Goal: Task Accomplishment & Management: Use online tool/utility

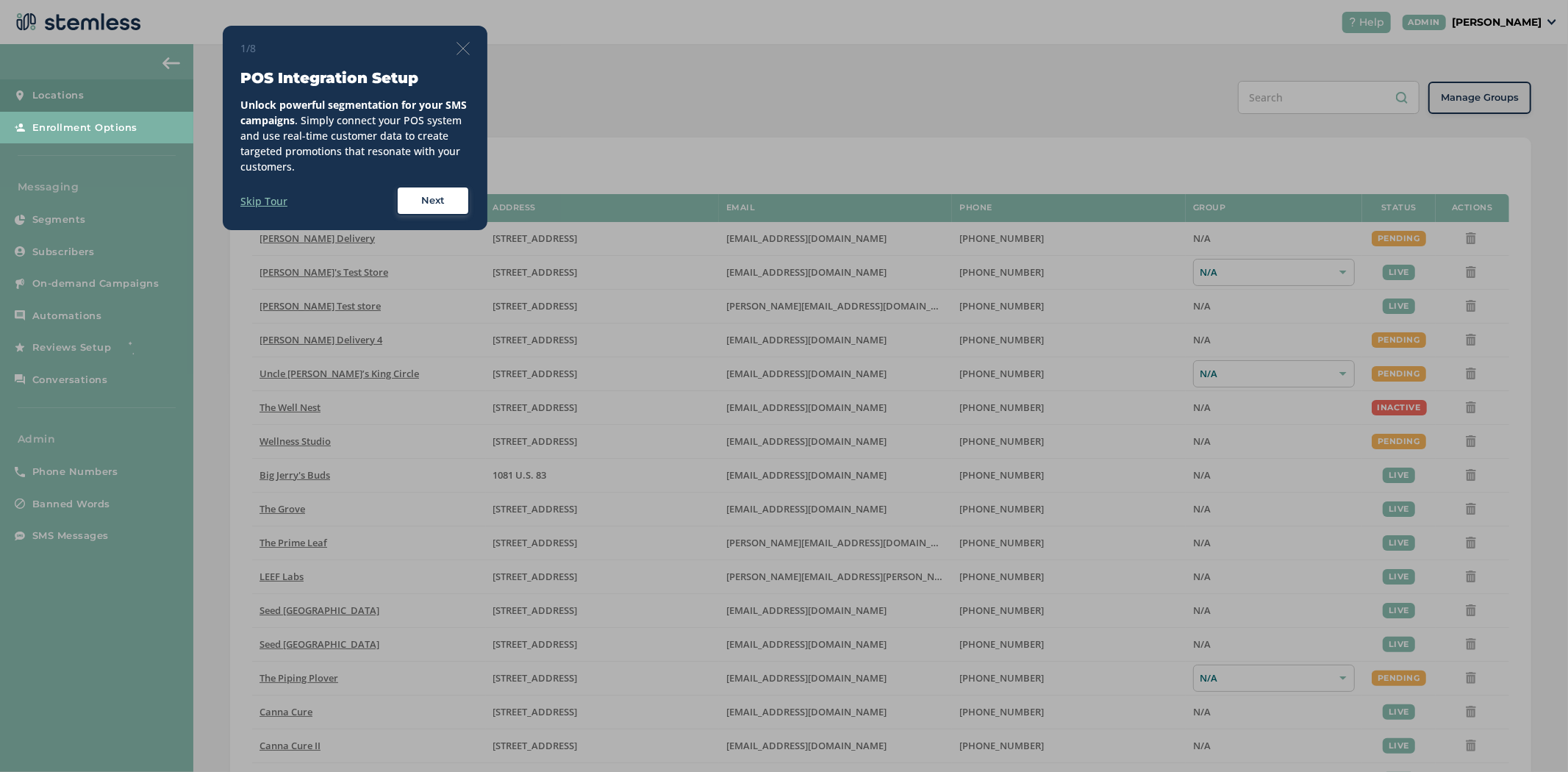
click at [472, 49] on div "1/8 POS Integration Setup Unlock powerful segmentation for your SMS campaigns .…" at bounding box center [355, 128] width 264 height 204
click at [465, 45] on img at bounding box center [463, 48] width 13 height 13
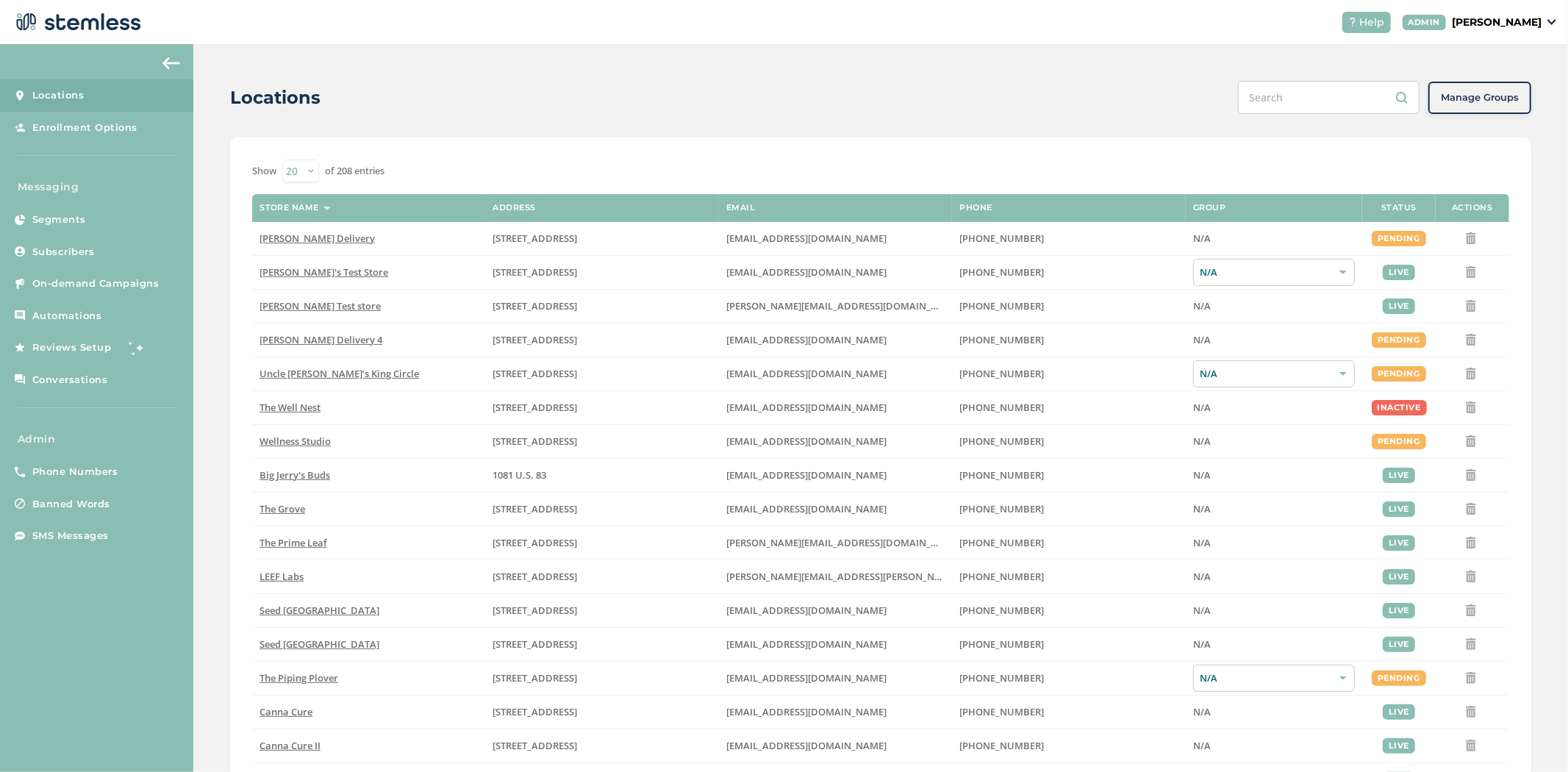
click at [1518, 21] on p "[PERSON_NAME]" at bounding box center [1496, 23] width 89 height 16
click at [1500, 99] on span "Impersonate" at bounding box center [1503, 105] width 72 height 15
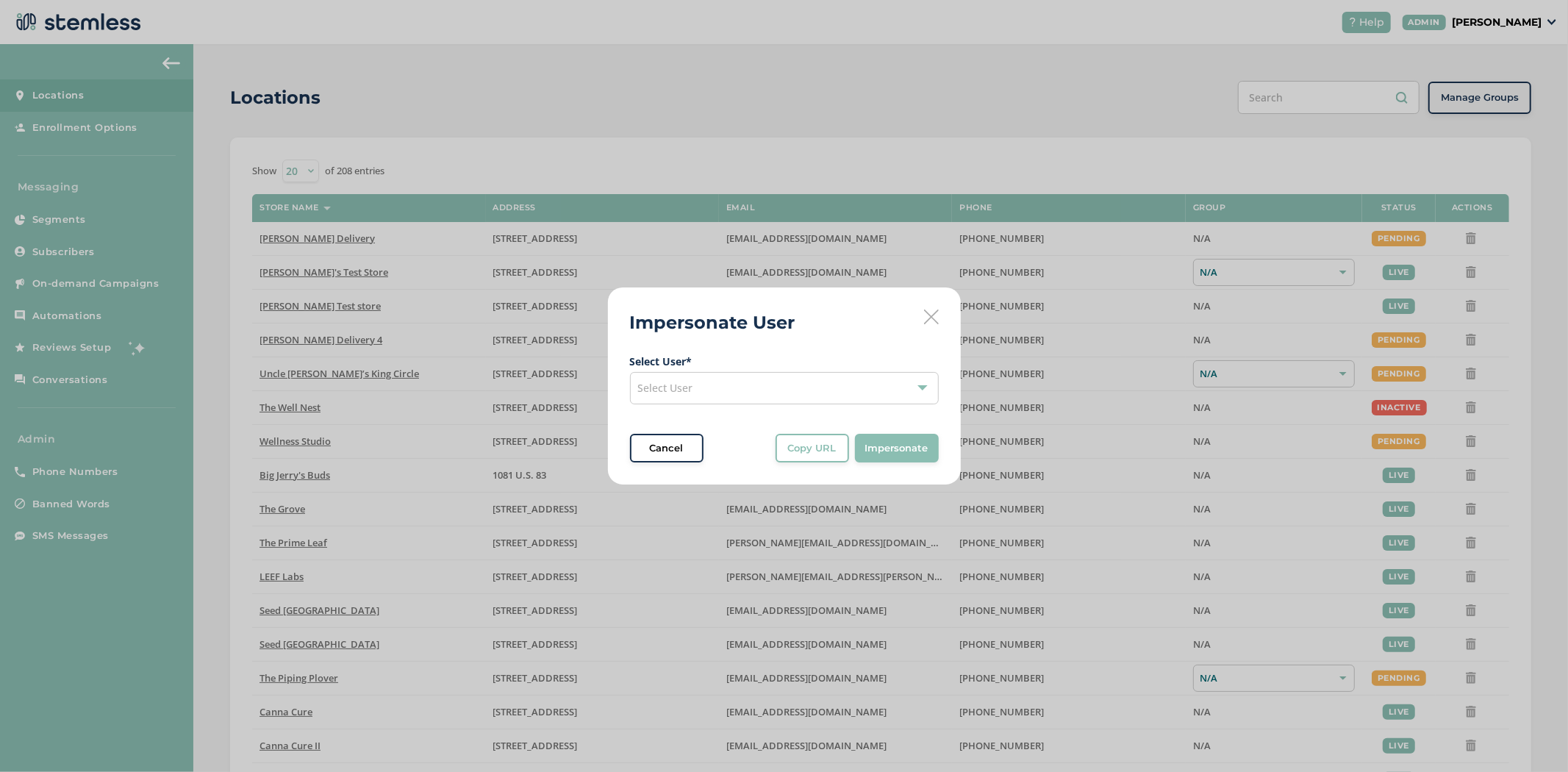
click at [821, 387] on div "Select User" at bounding box center [784, 388] width 308 height 32
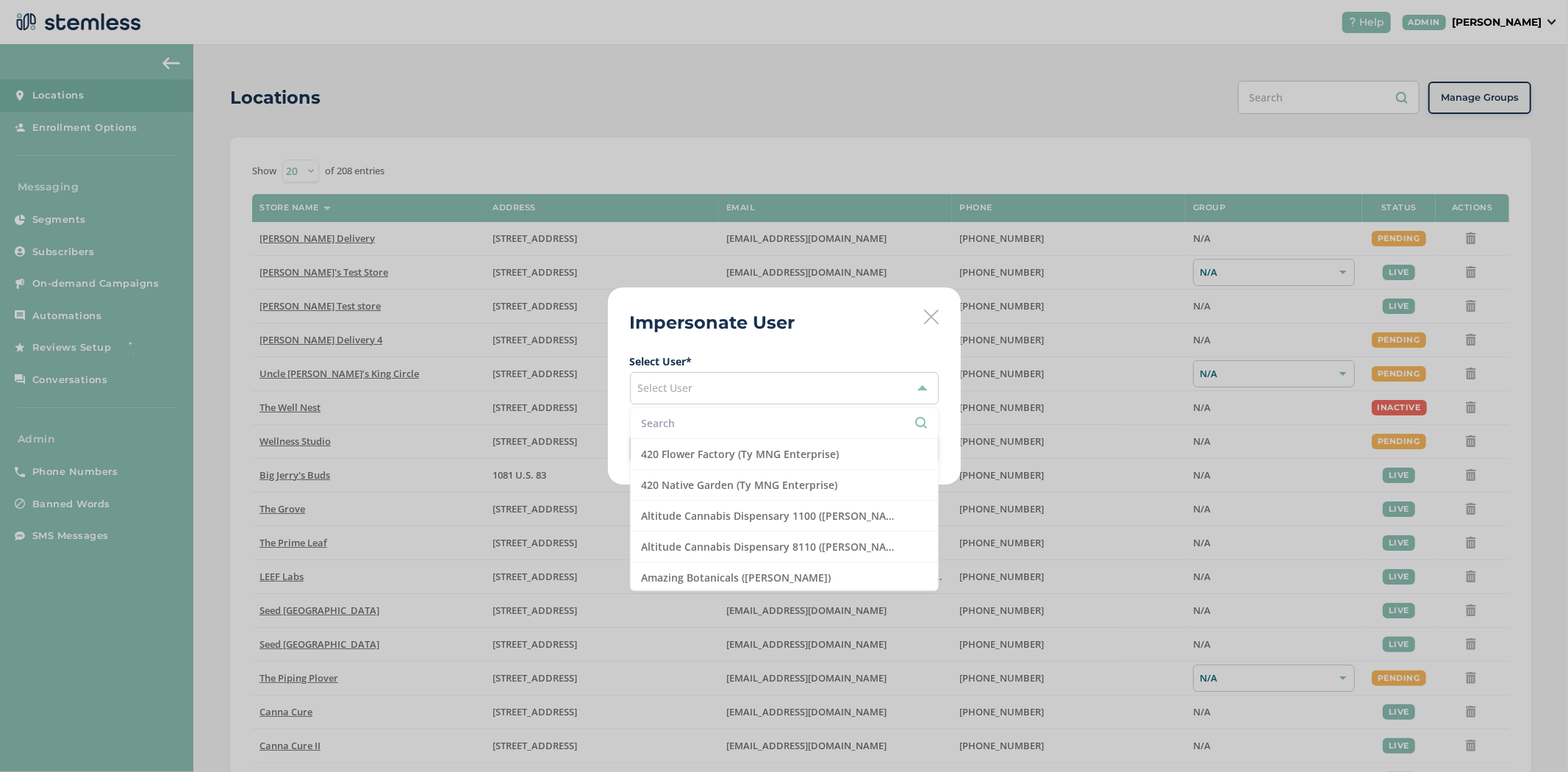
click at [730, 432] on li at bounding box center [784, 422] width 308 height 30
click at [732, 425] on input "text" at bounding box center [784, 423] width 285 height 16
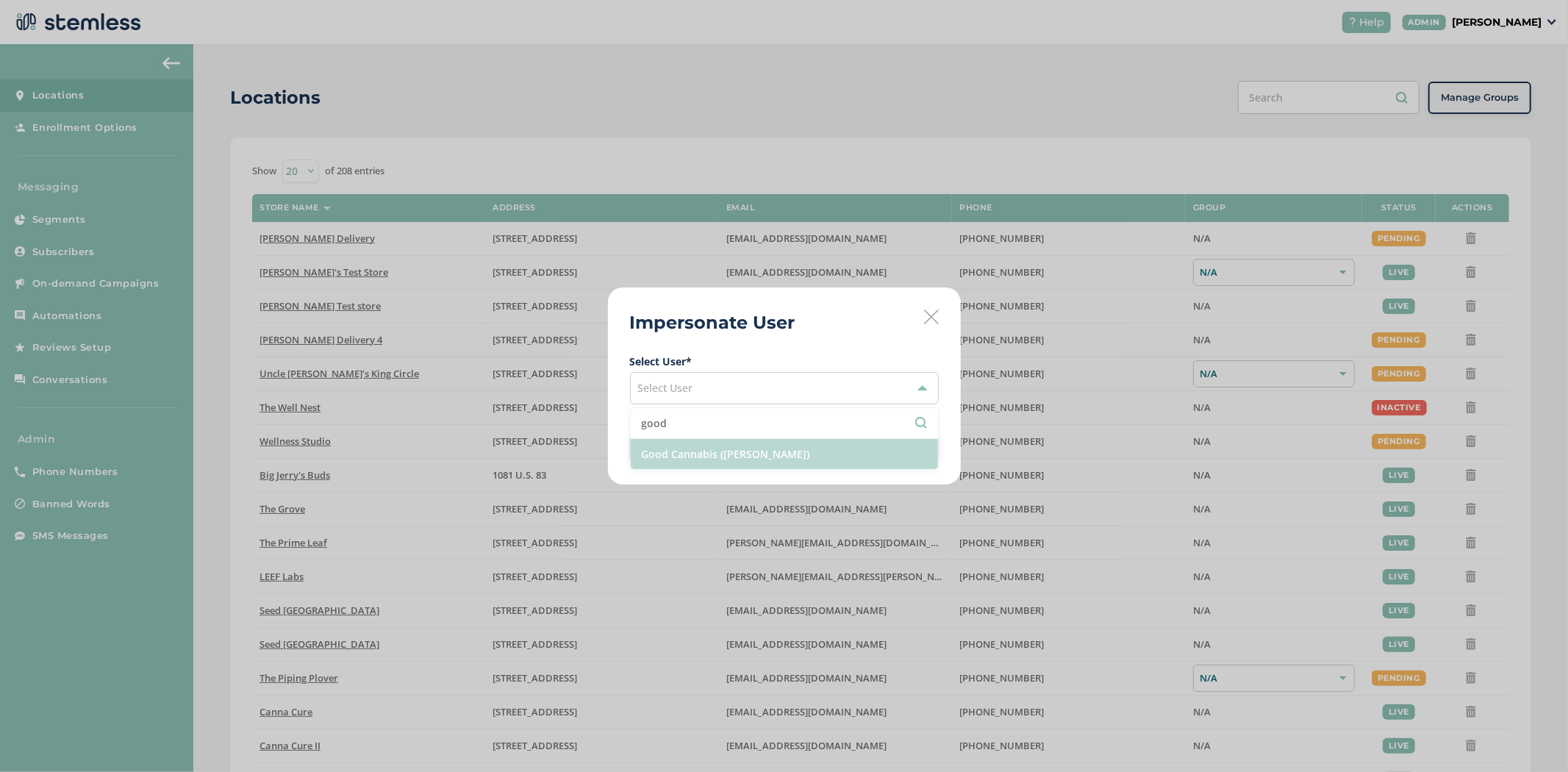
type input "good"
click at [699, 463] on li "Good Cannabis ([PERSON_NAME])" at bounding box center [784, 454] width 308 height 30
click at [916, 454] on span "Impersonate" at bounding box center [897, 448] width 63 height 15
